Goal: Find specific page/section: Find specific page/section

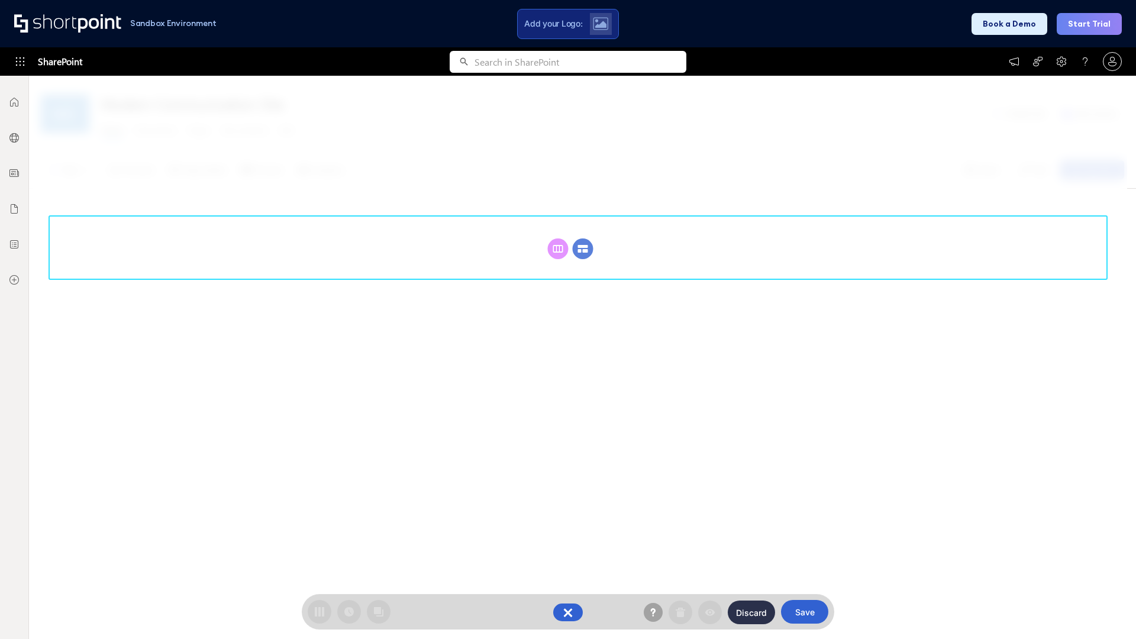
click at [583, 248] on circle at bounding box center [583, 248] width 21 height 21
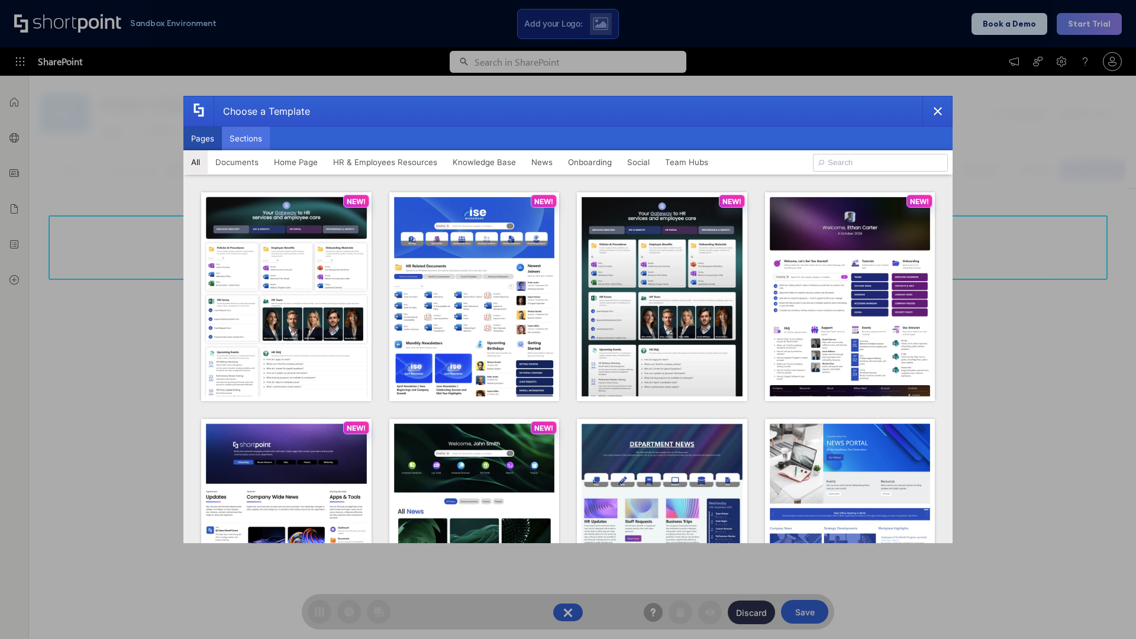
click at [246, 138] on button "Sections" at bounding box center [246, 139] width 48 height 24
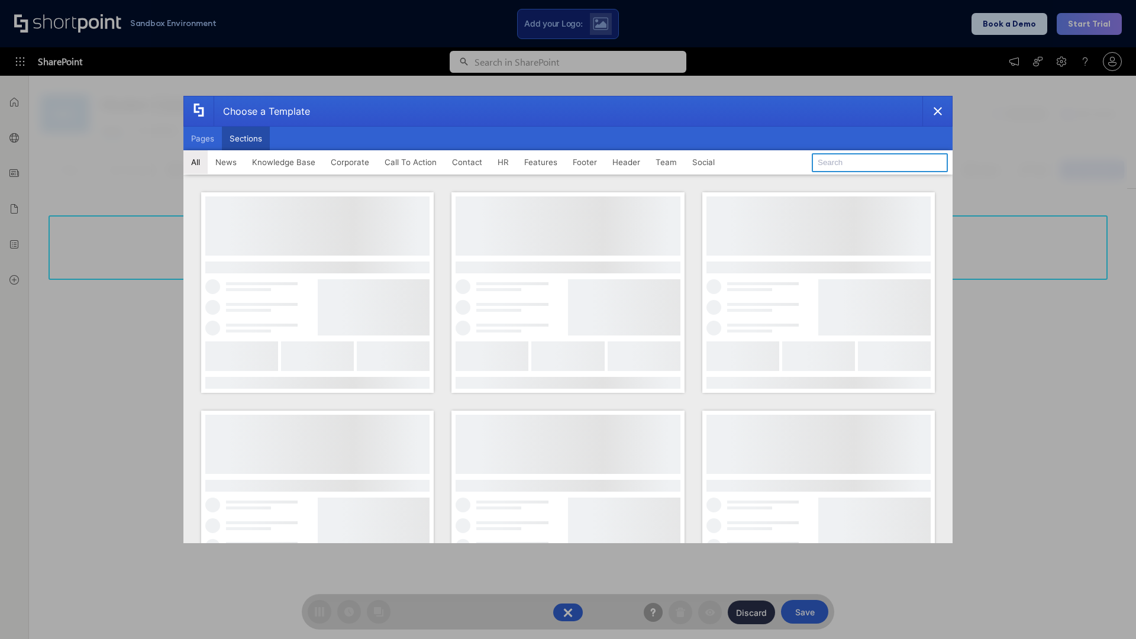
type input "FAQ 4"
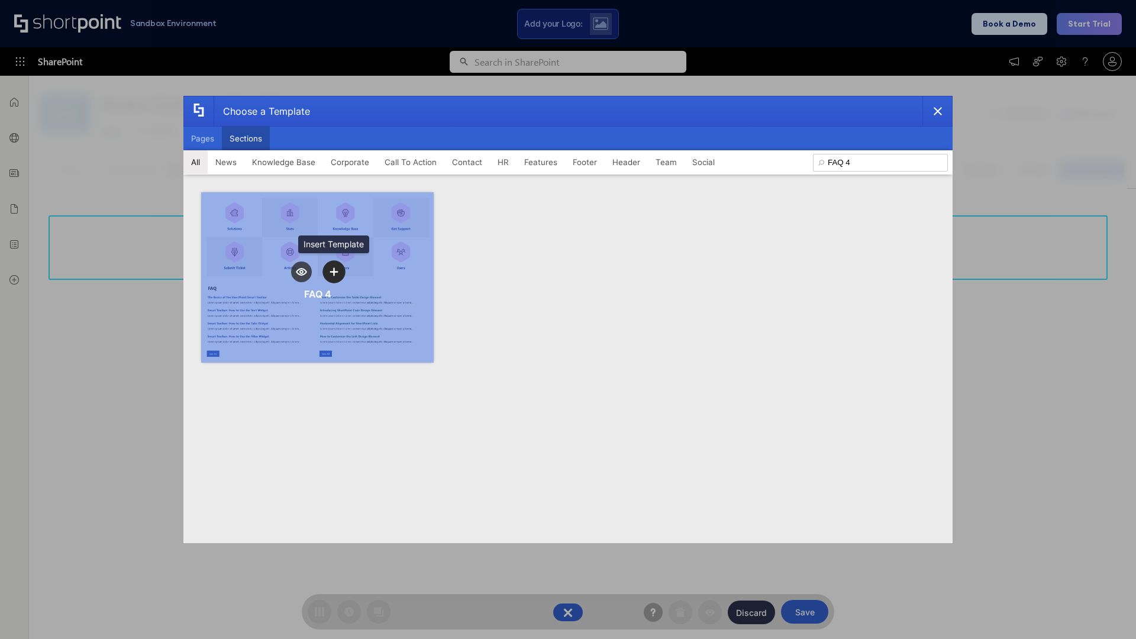
click at [334, 272] on icon "template selector" at bounding box center [334, 271] width 8 height 8
